Goal: Navigation & Orientation: Find specific page/section

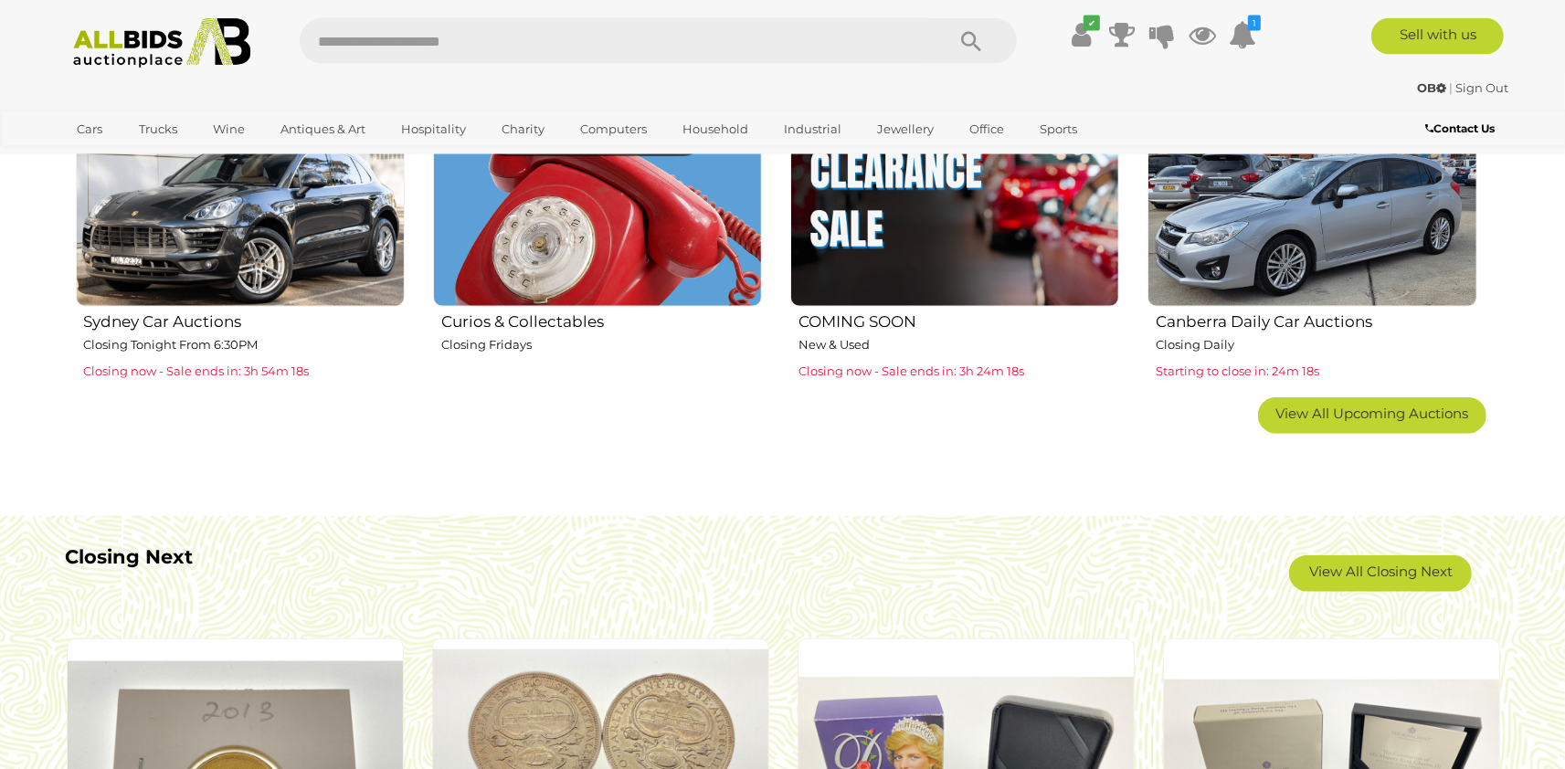
scroll to position [1306, 0]
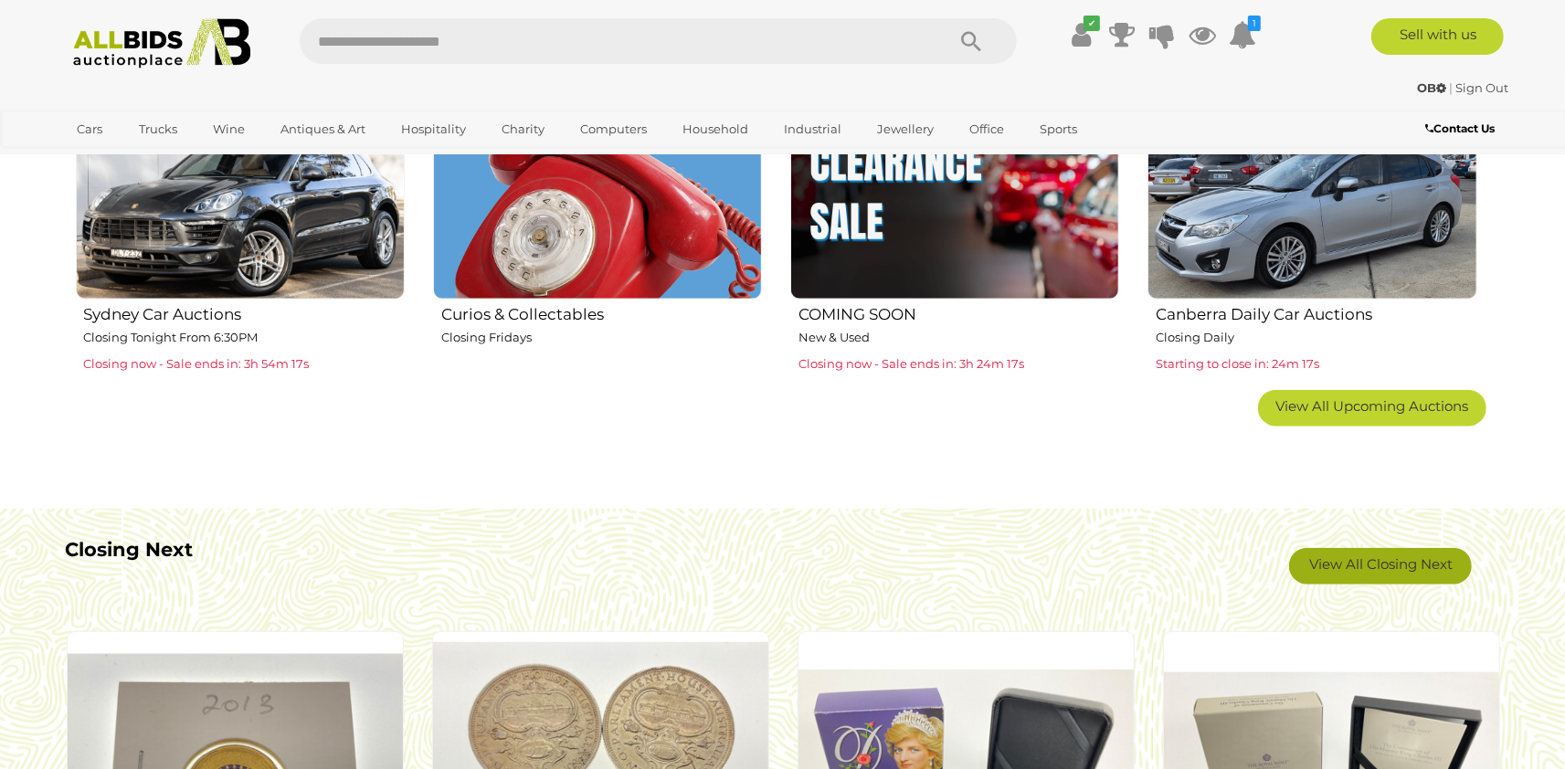
click at [1366, 557] on link "View All Closing Next" at bounding box center [1380, 566] width 183 height 37
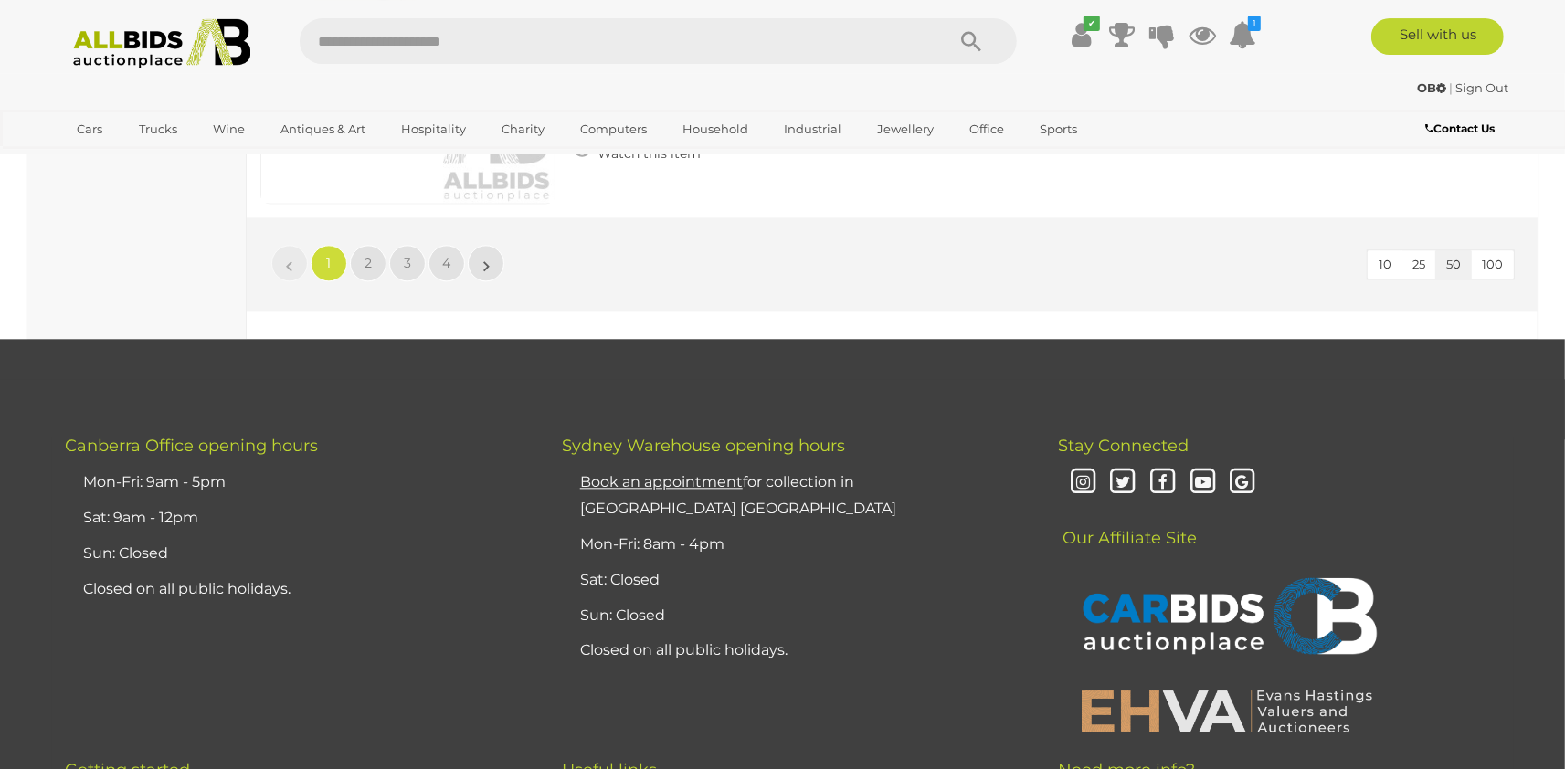
scroll to position [16076, 0]
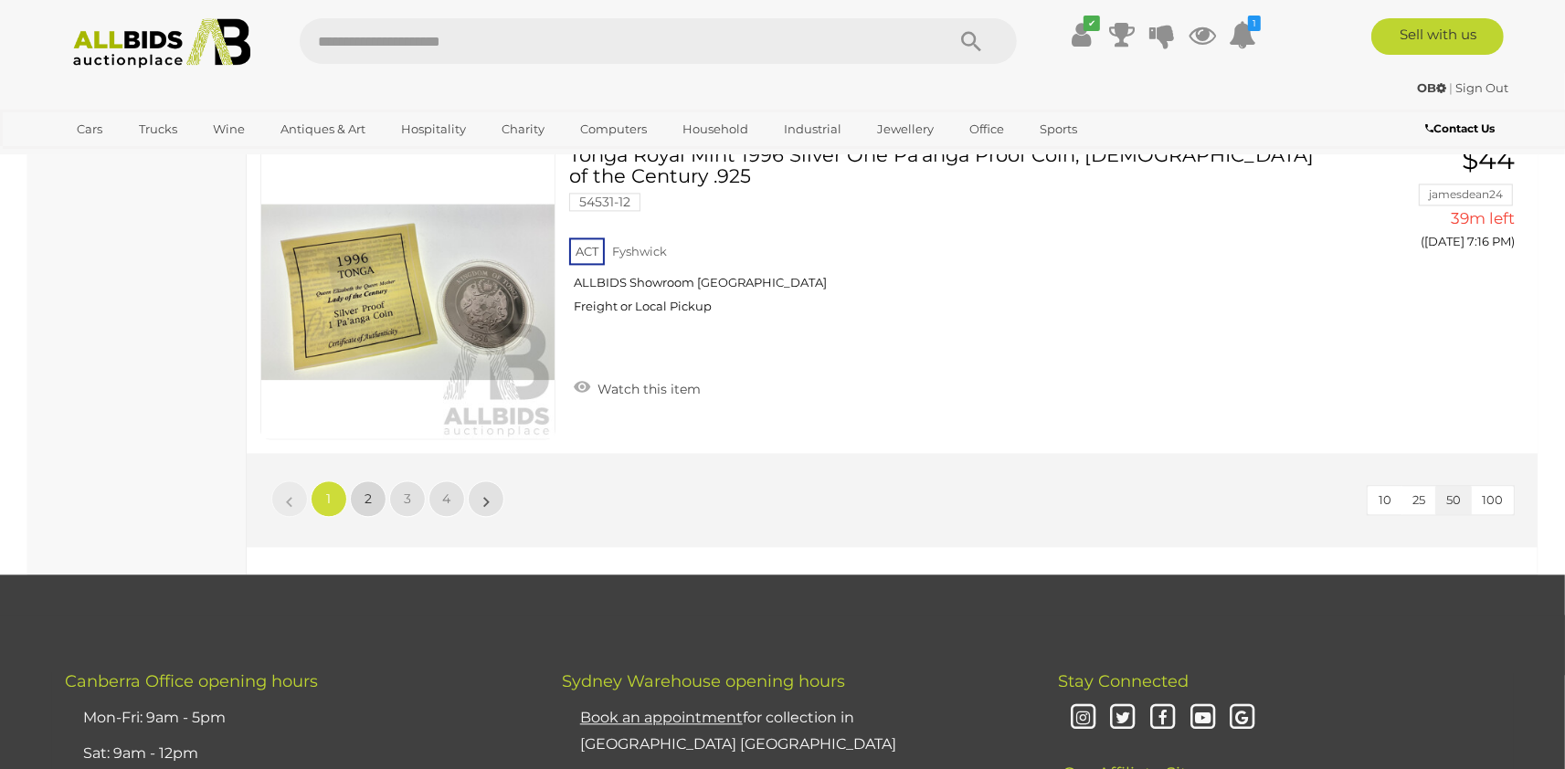
click at [371, 490] on span "2" at bounding box center [367, 498] width 7 height 16
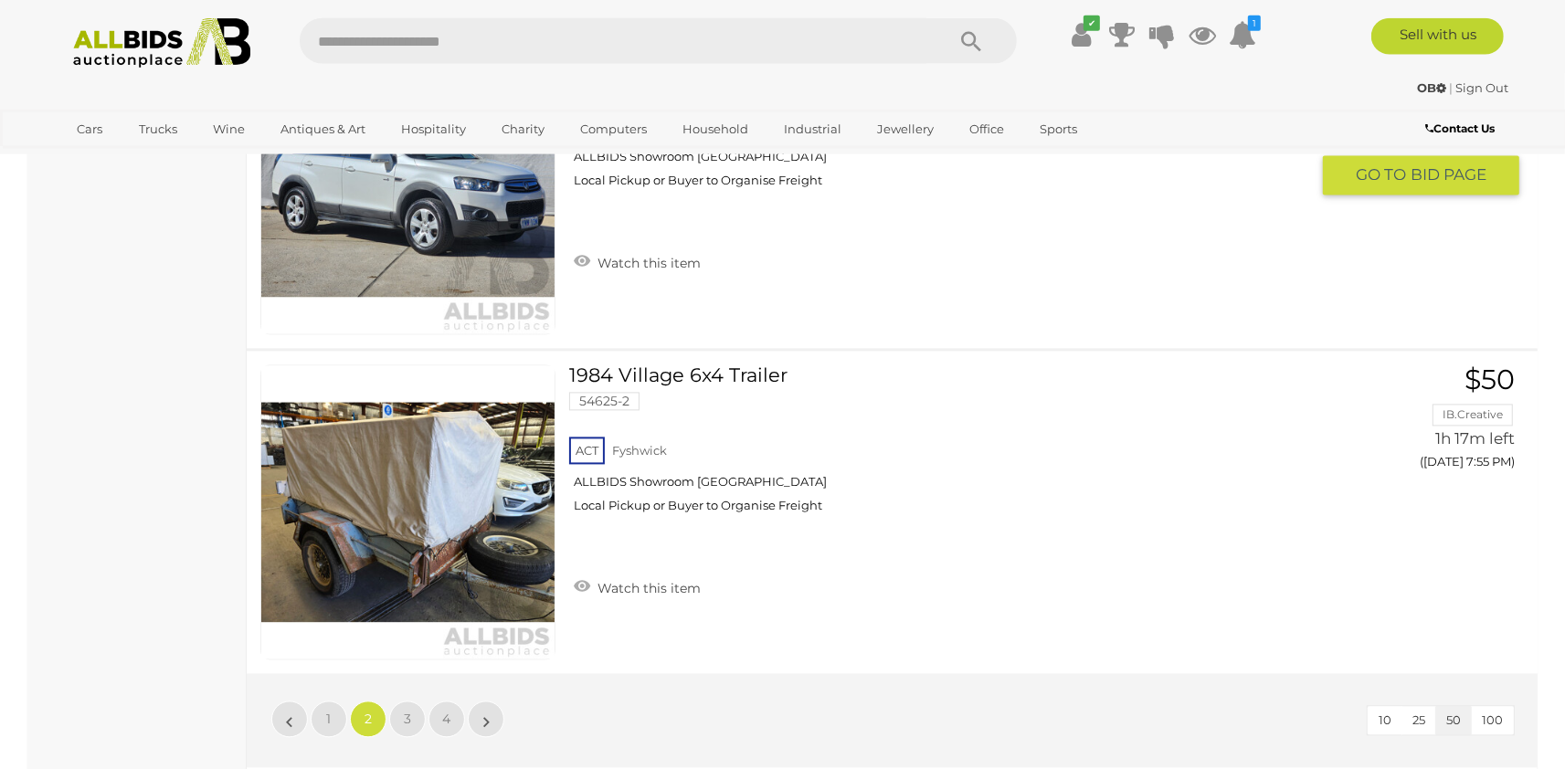
scroll to position [15938, 0]
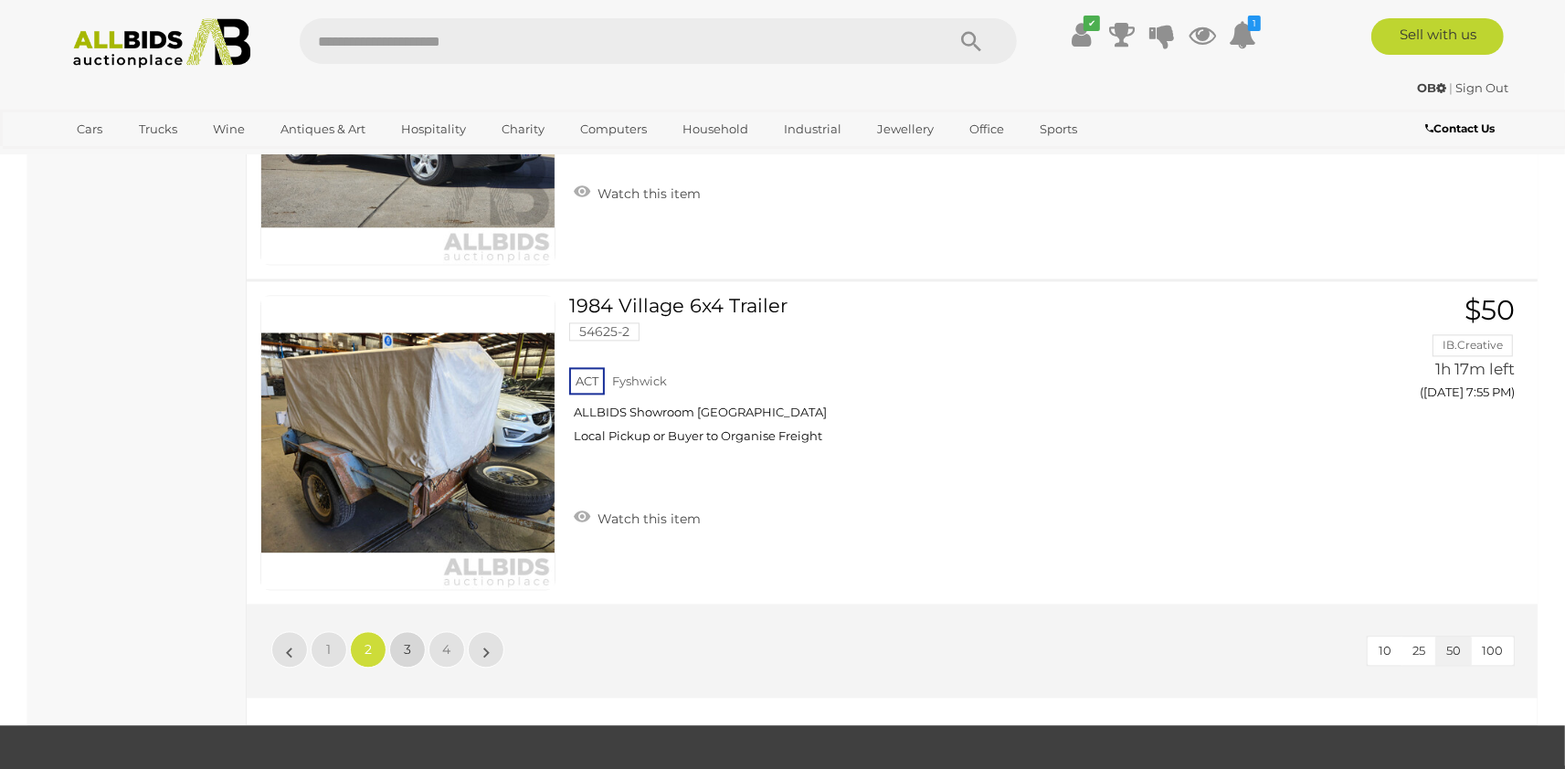
click at [406, 641] on span "3" at bounding box center [407, 649] width 7 height 16
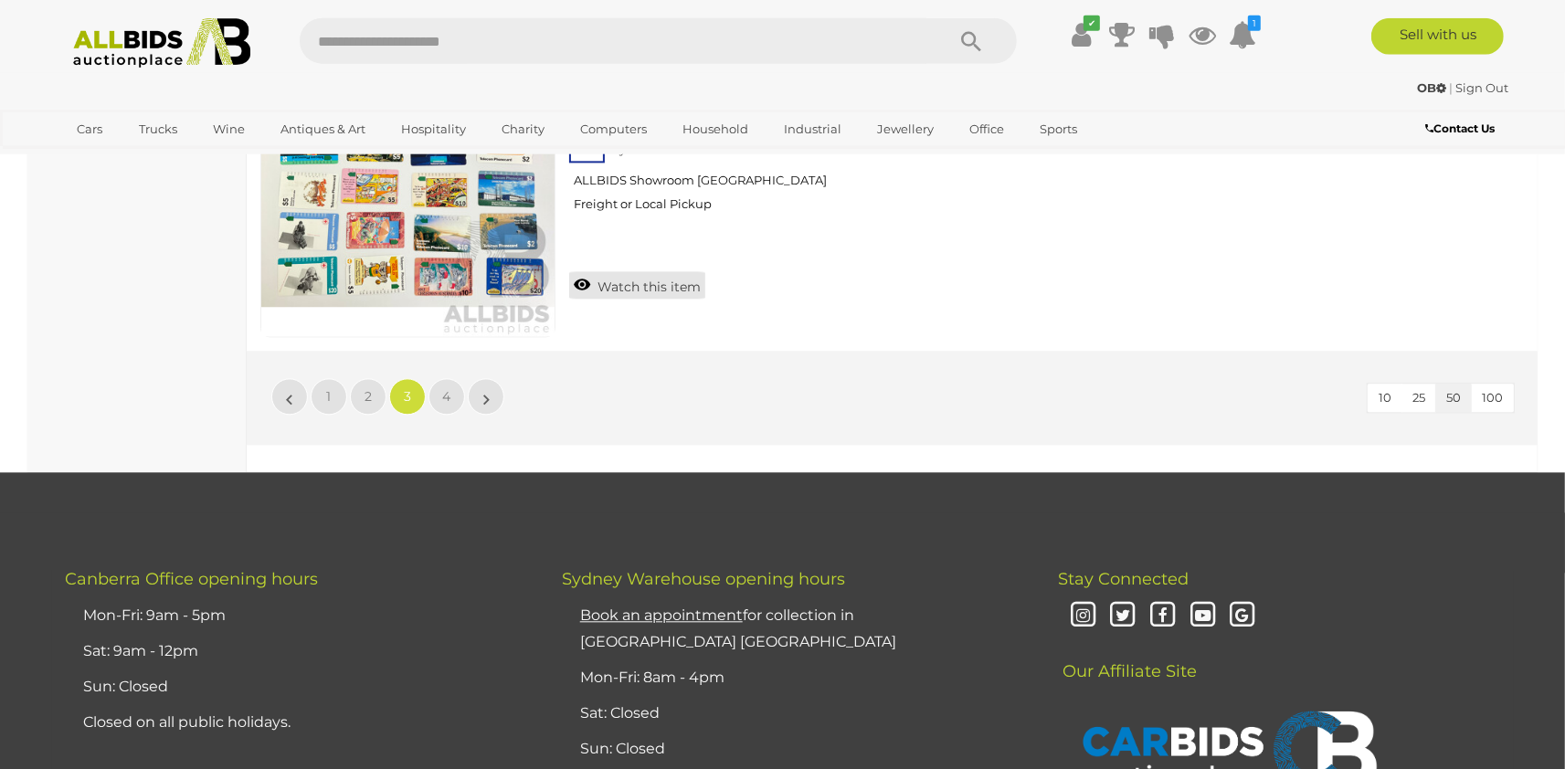
scroll to position [15938, 0]
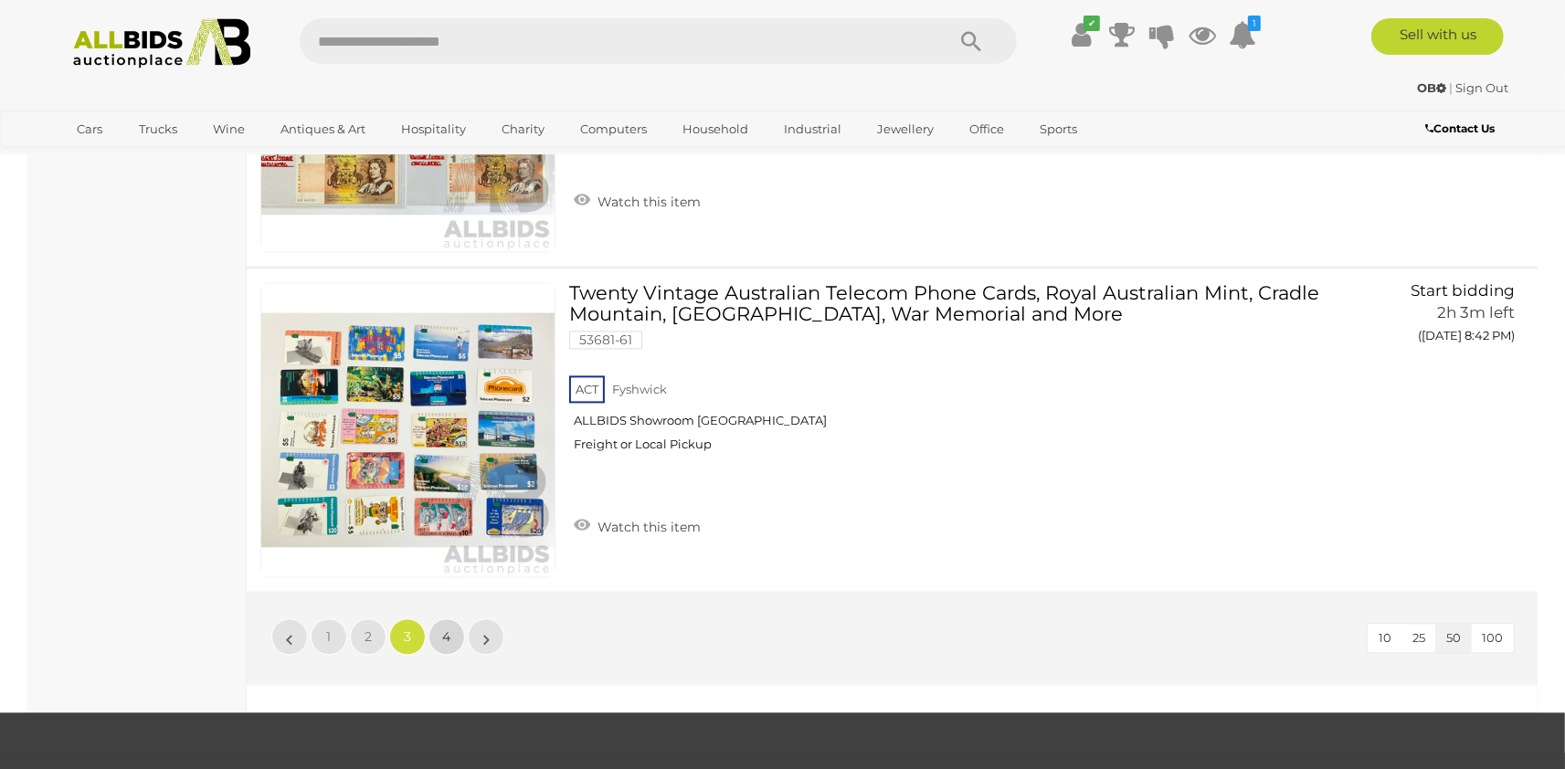
click at [438, 618] on link "4" at bounding box center [446, 636] width 37 height 37
